Goal: Book appointment/travel/reservation

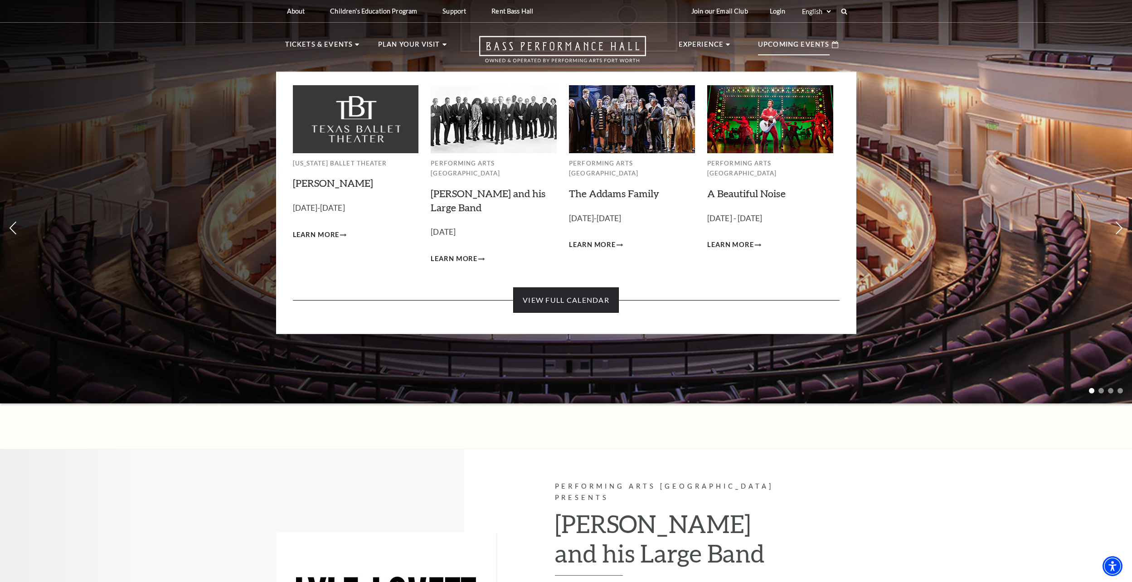
click at [586, 293] on link "View Full Calendar" at bounding box center [566, 299] width 106 height 25
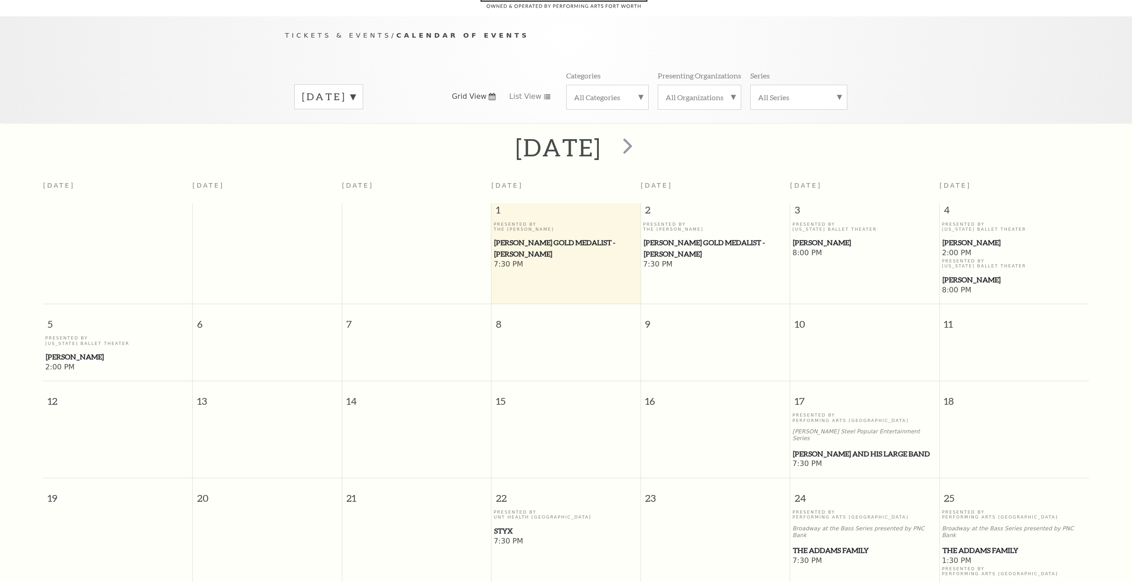
scroll to position [80, 0]
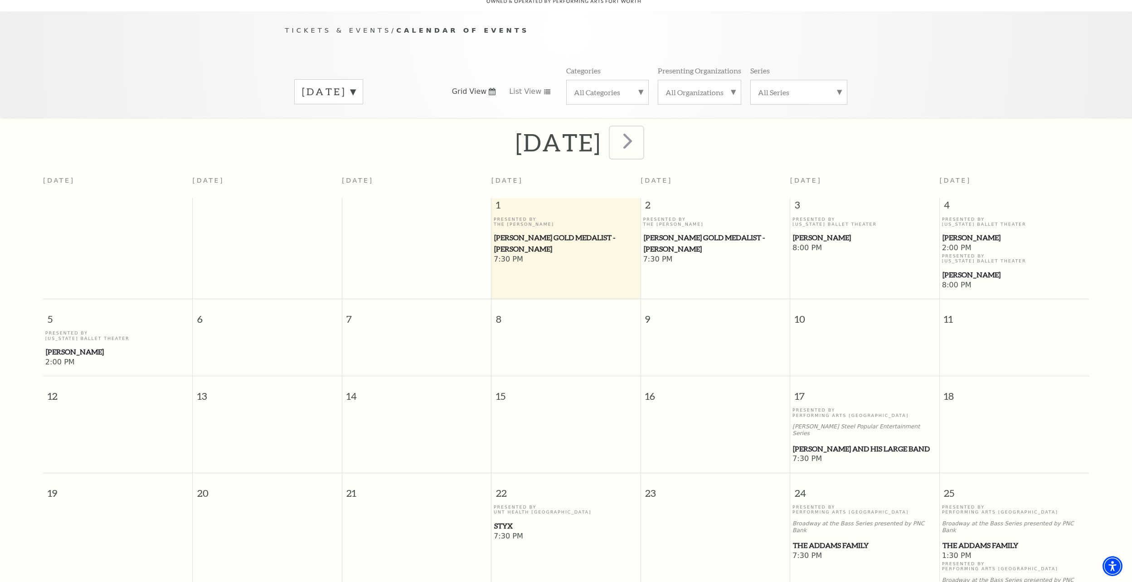
click at [640, 132] on span "next" at bounding box center [628, 141] width 26 height 26
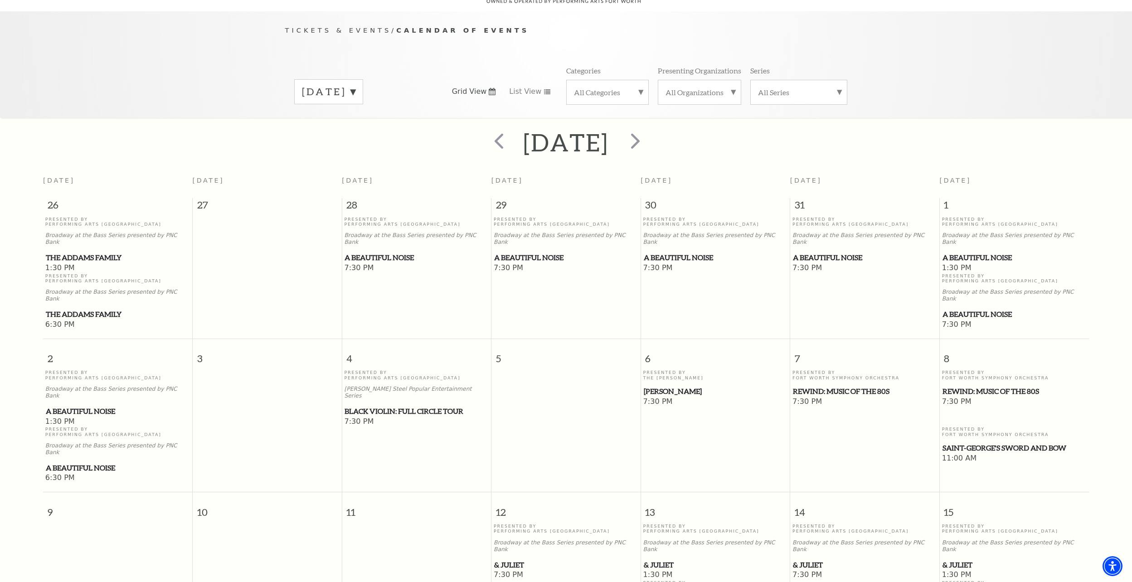
click at [659, 132] on div at bounding box center [634, 142] width 50 height 32
click at [648, 130] on span "next" at bounding box center [635, 141] width 26 height 26
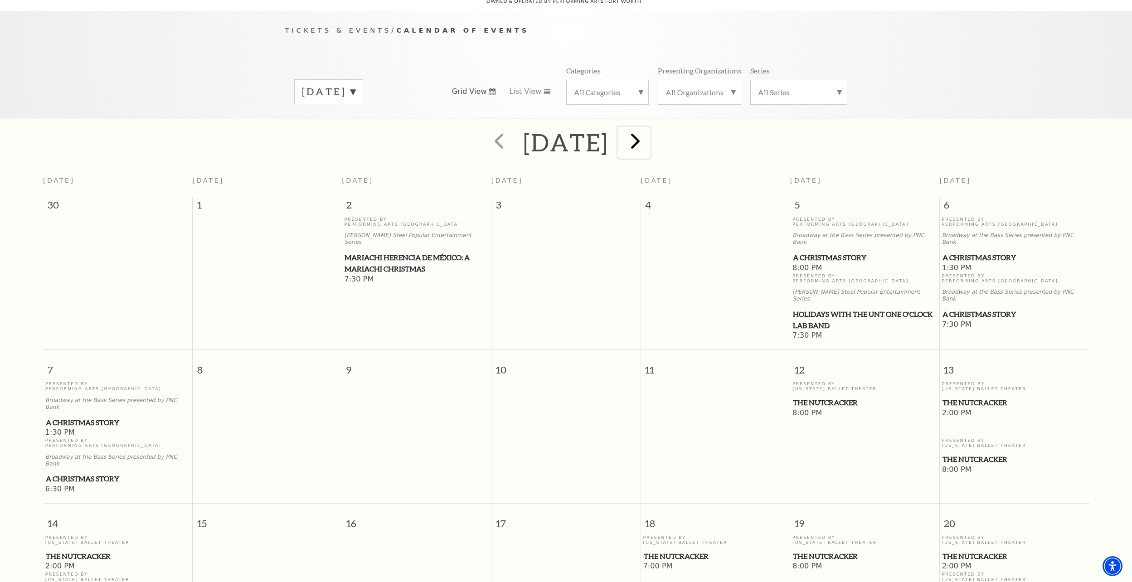
click at [648, 136] on span "next" at bounding box center [635, 141] width 26 height 26
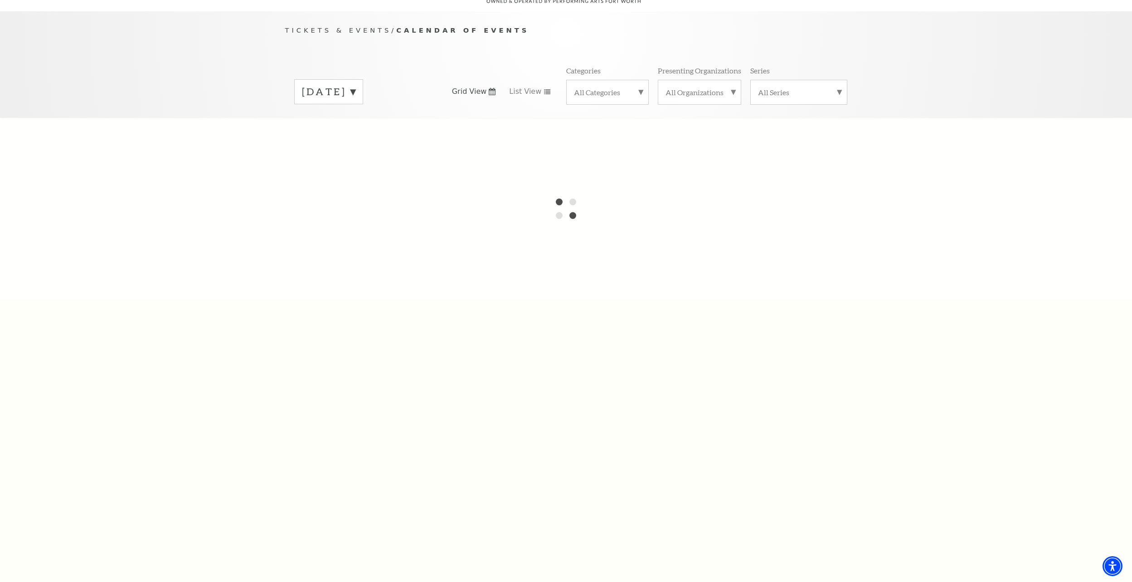
click at [355, 85] on label "[DATE]" at bounding box center [328, 92] width 53 height 14
click at [351, 137] on div at bounding box center [566, 208] width 1132 height 181
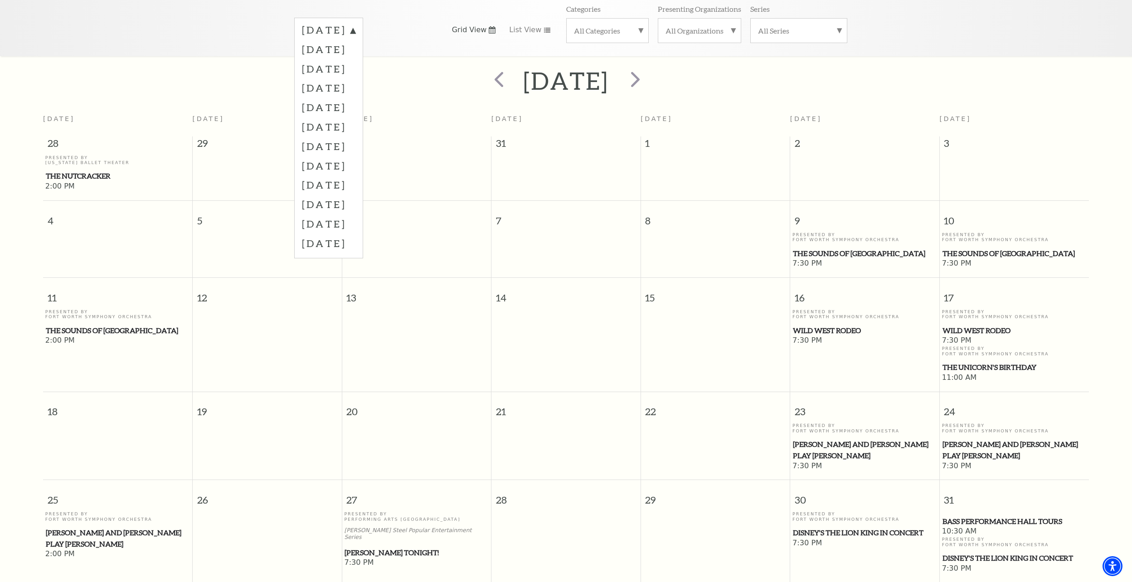
scroll to position [126, 0]
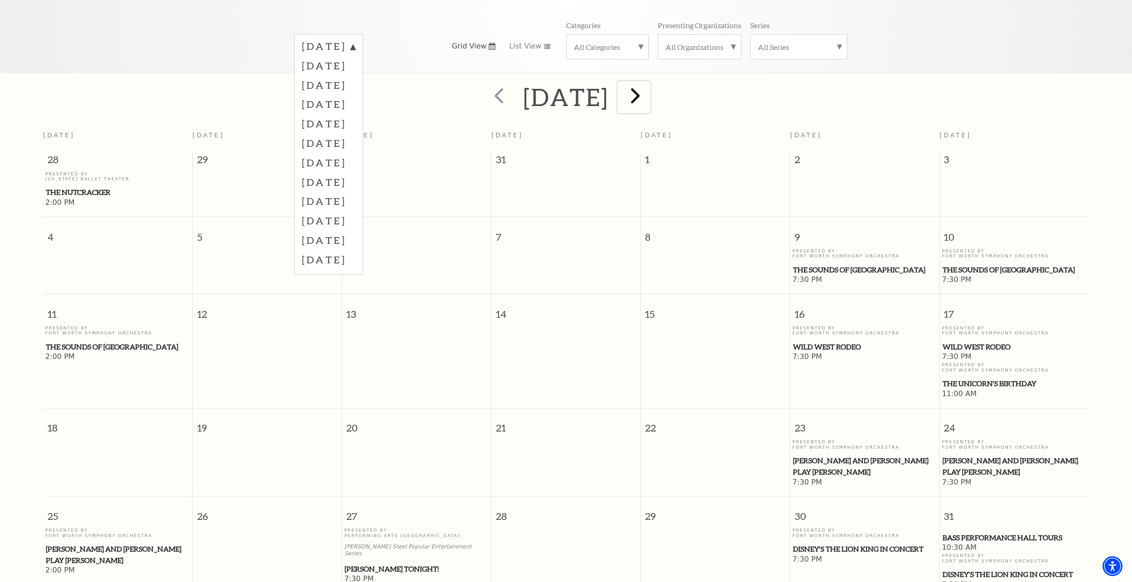
click at [648, 89] on span "next" at bounding box center [635, 95] width 26 height 26
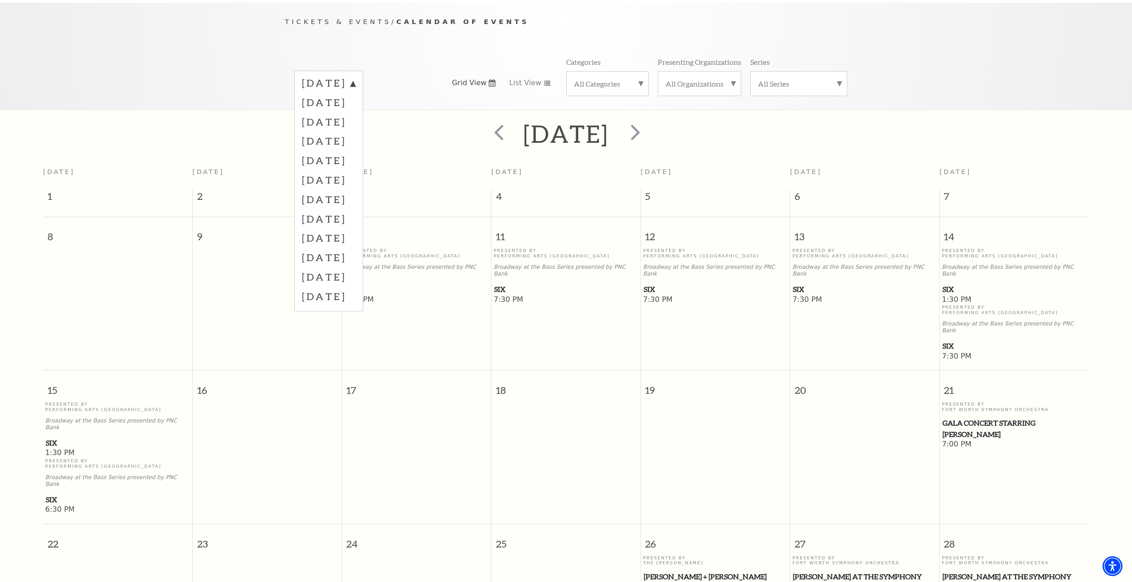
scroll to position [80, 0]
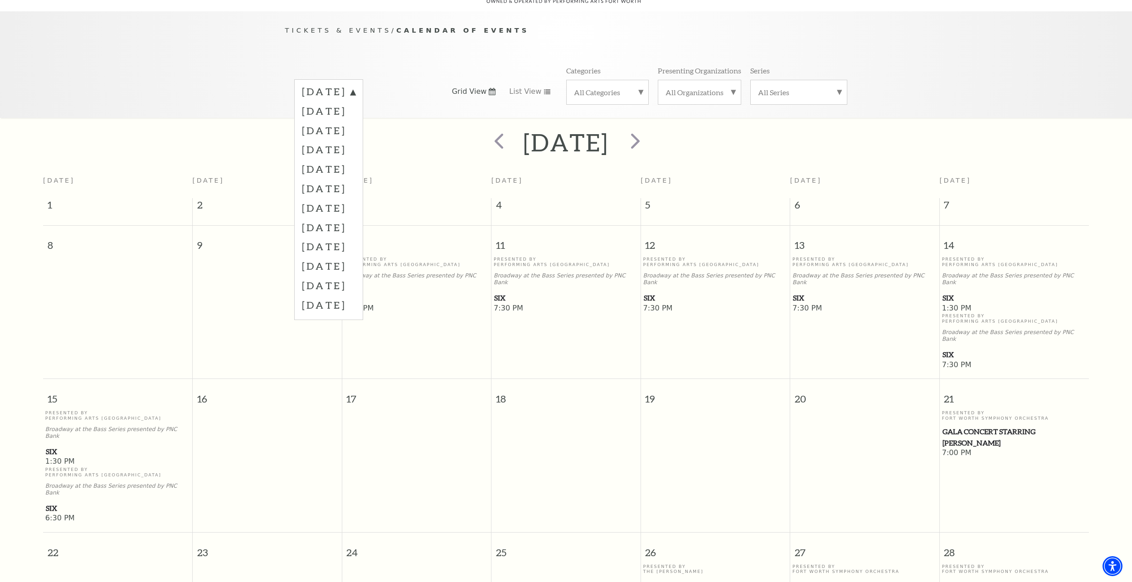
click at [950, 292] on span "SIX" at bounding box center [1014, 297] width 144 height 11
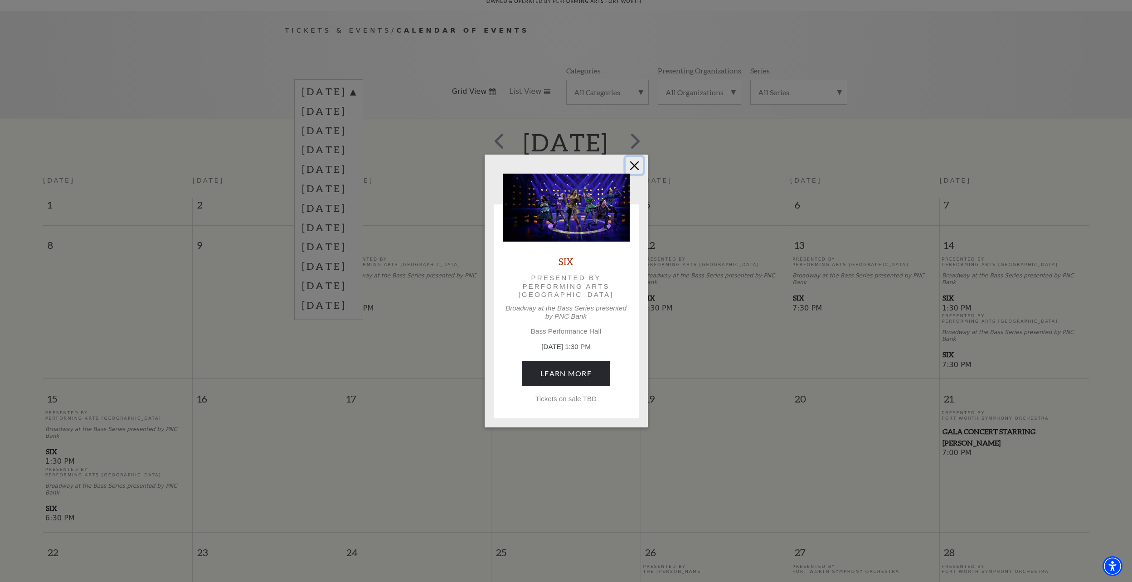
click at [634, 164] on button "Close" at bounding box center [633, 165] width 17 height 17
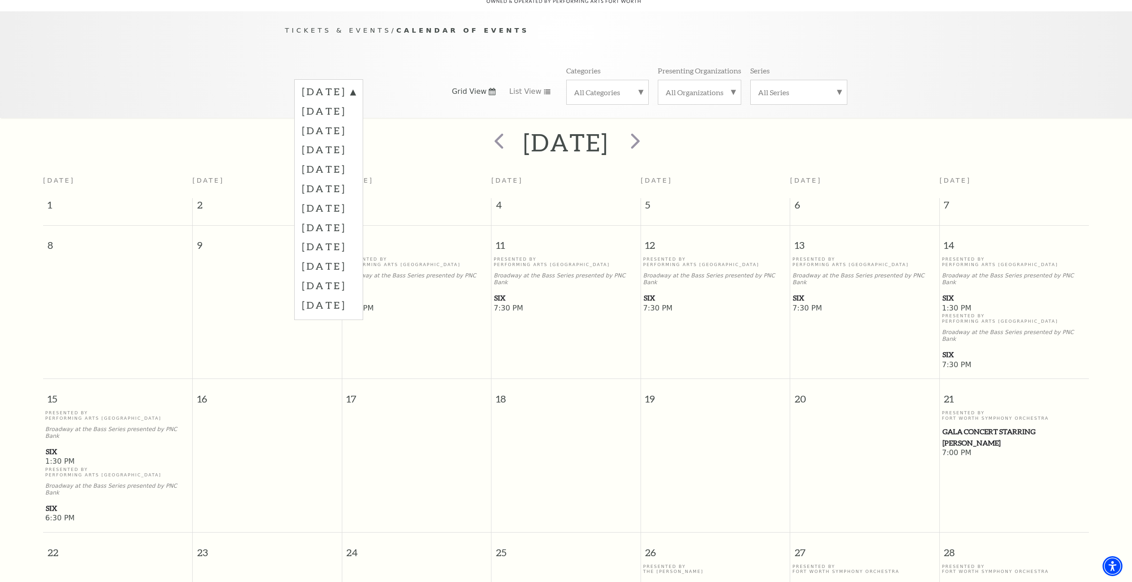
click at [324, 237] on label "[DATE]" at bounding box center [328, 246] width 53 height 19
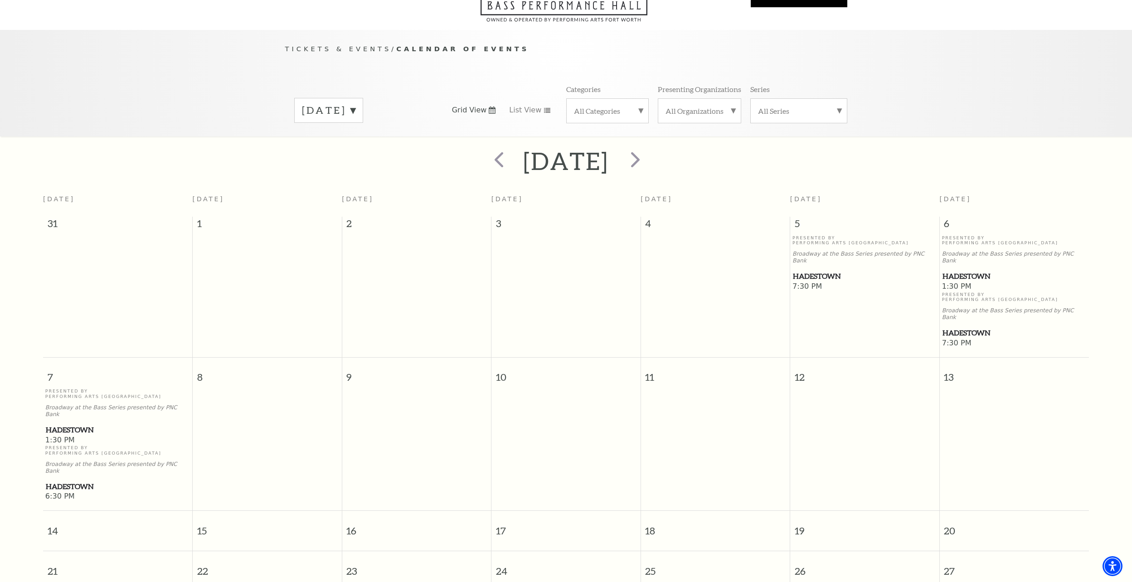
scroll to position [0, 0]
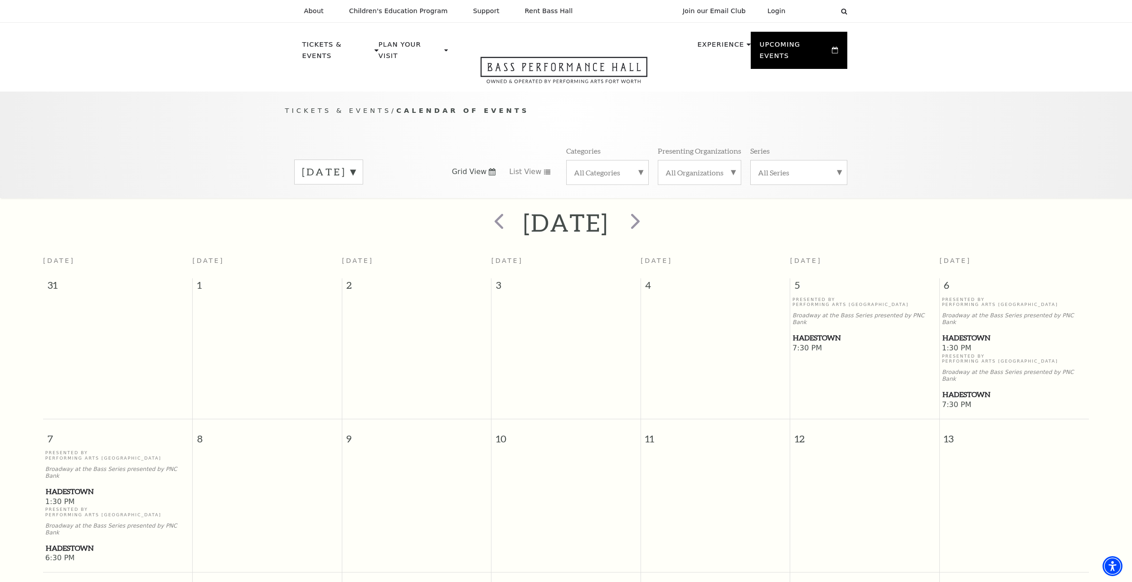
click at [355, 165] on label "[DATE]" at bounding box center [328, 172] width 53 height 14
click at [349, 336] on label "[DATE]" at bounding box center [328, 345] width 53 height 19
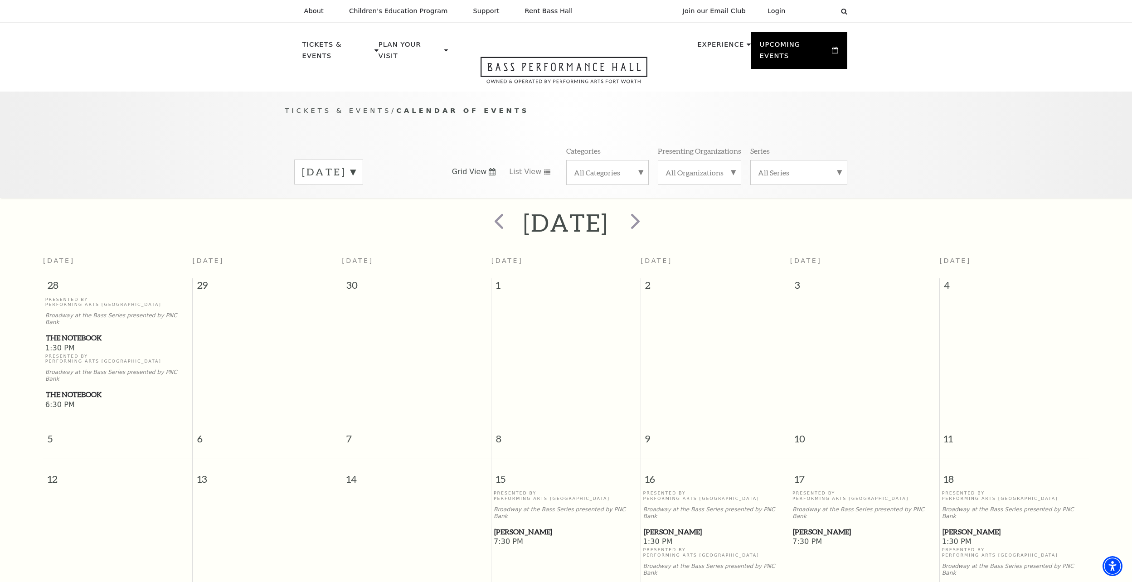
scroll to position [80, 0]
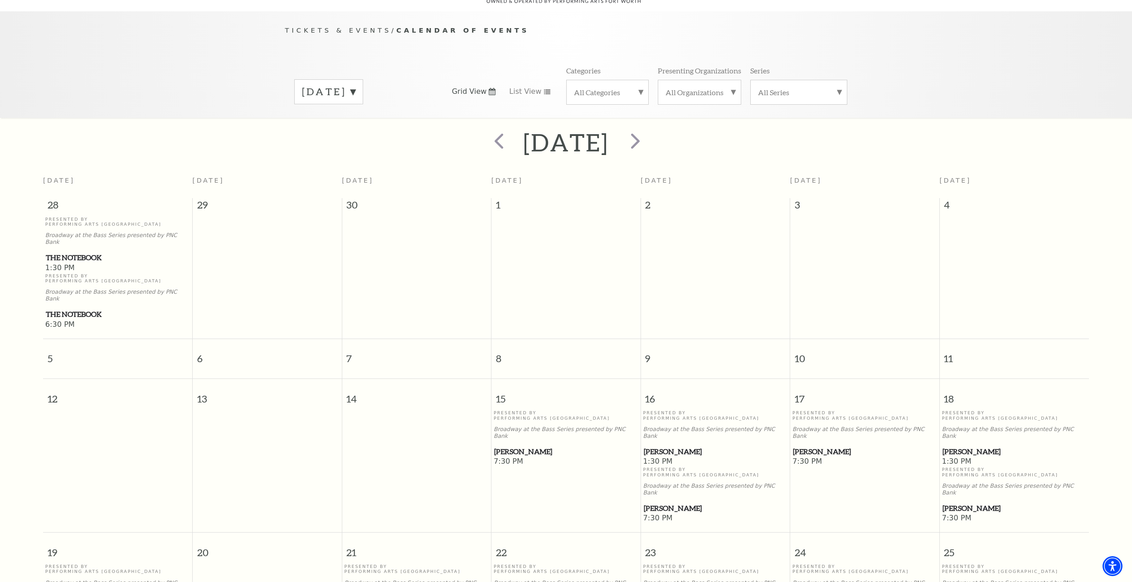
click at [45, 533] on span "19" at bounding box center [117, 548] width 149 height 31
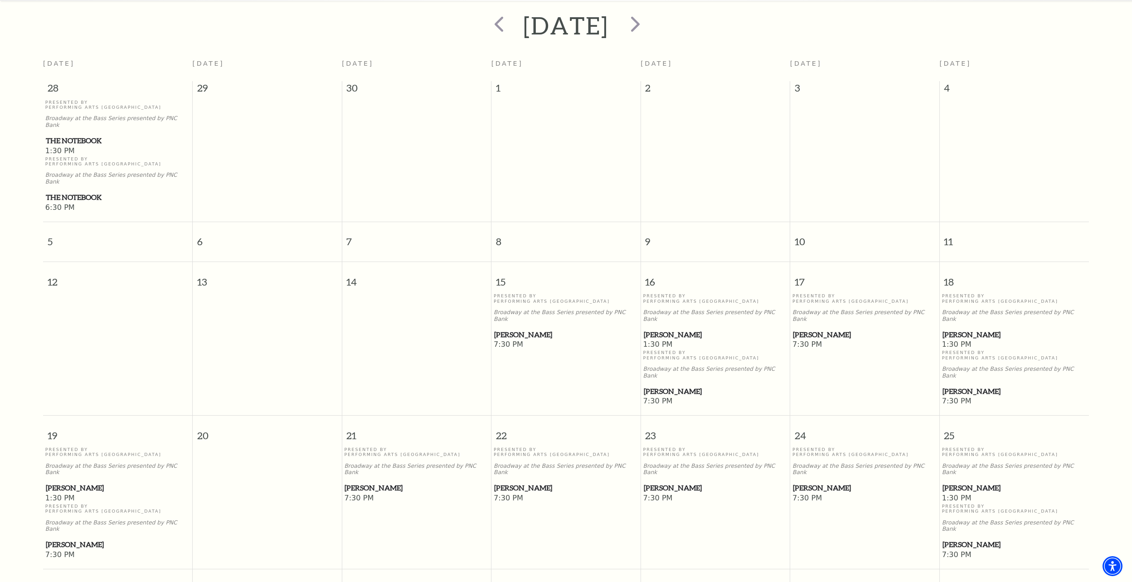
scroll to position [216, 0]
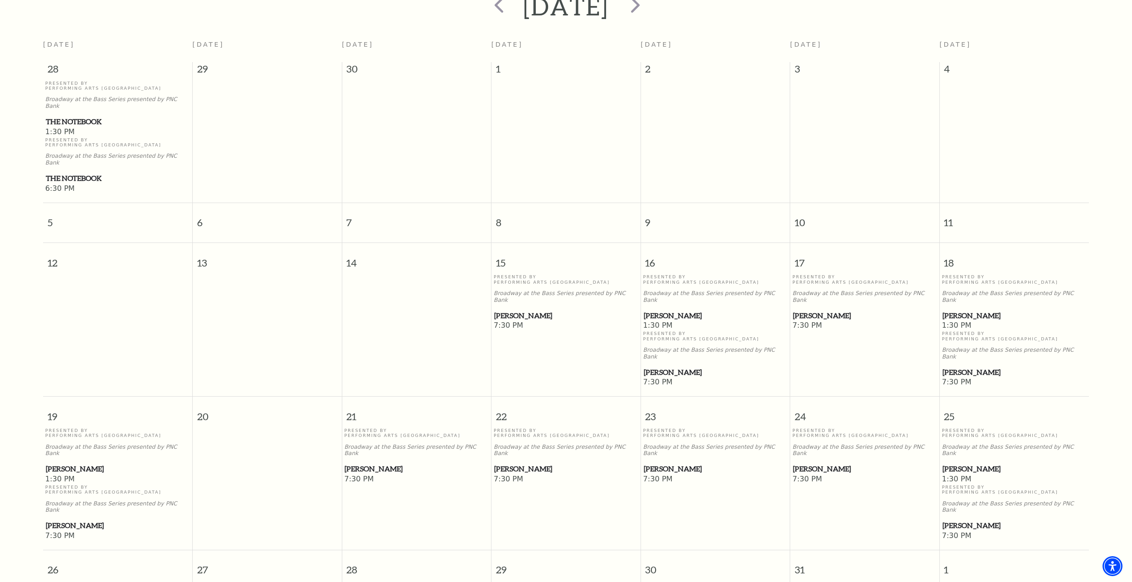
click at [67, 520] on span "[PERSON_NAME]" at bounding box center [118, 525] width 144 height 11
